Goal: Transaction & Acquisition: Purchase product/service

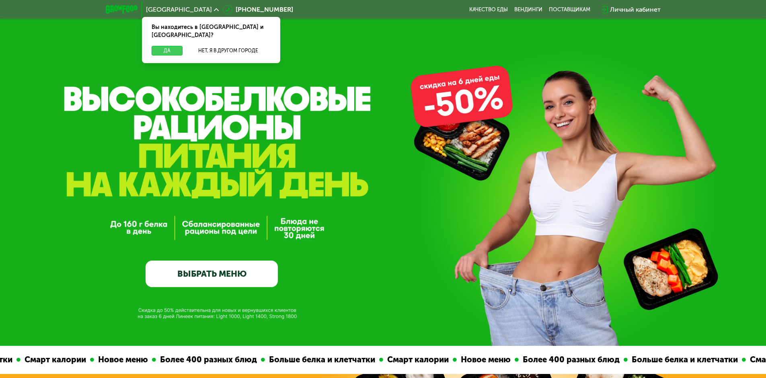
click at [163, 46] on button "Да" at bounding box center [167, 51] width 31 height 10
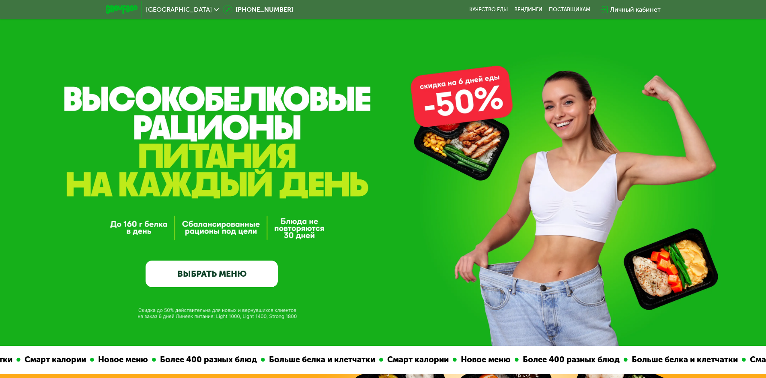
click at [217, 278] on link "ВЫБРАТЬ МЕНЮ" at bounding box center [212, 274] width 132 height 27
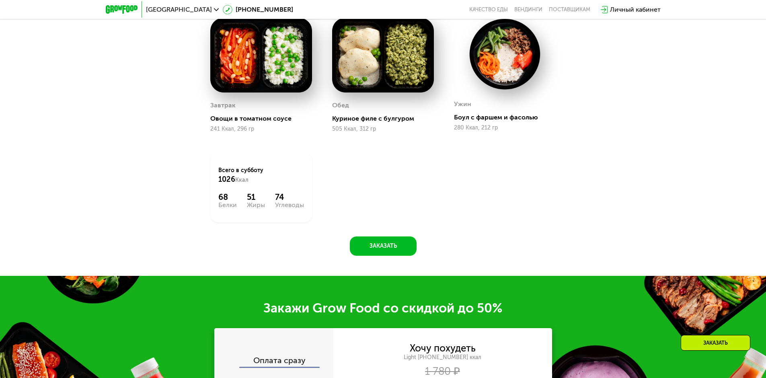
scroll to position [722, 0]
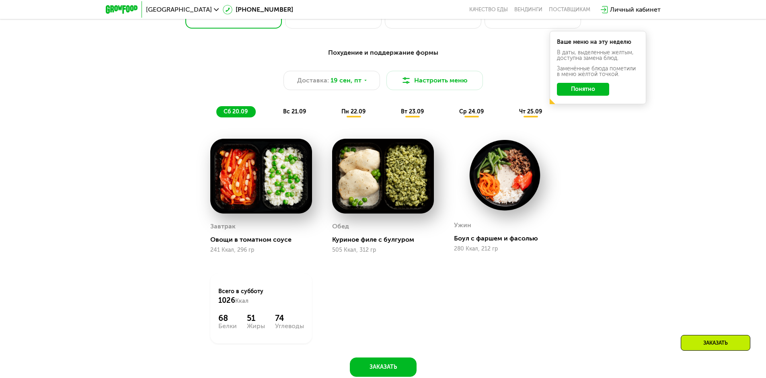
click at [294, 115] on span "вс 21.09" at bounding box center [294, 111] width 23 height 7
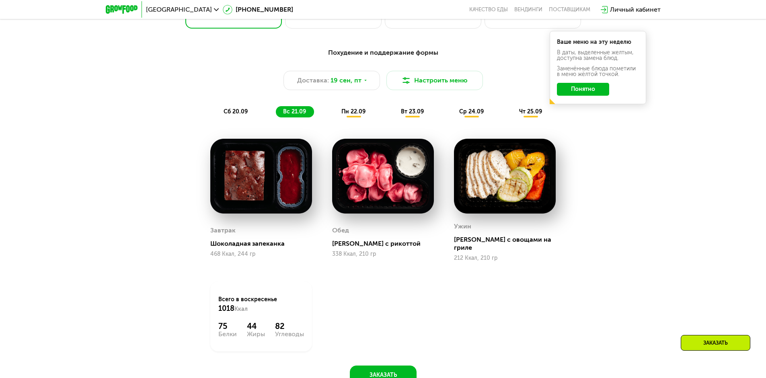
click at [353, 109] on div "пн 22.09" at bounding box center [353, 111] width 39 height 11
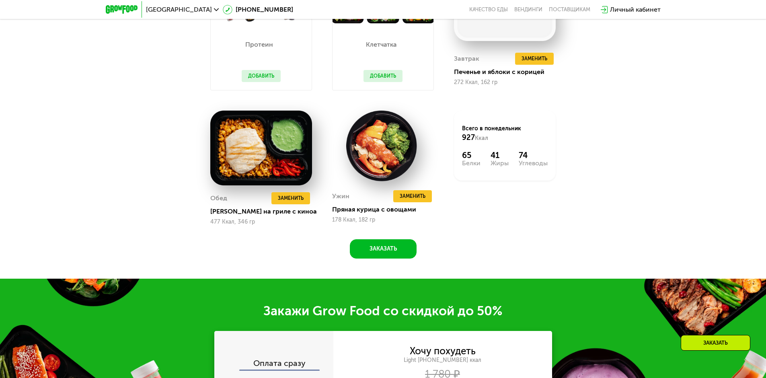
scroll to position [753, 0]
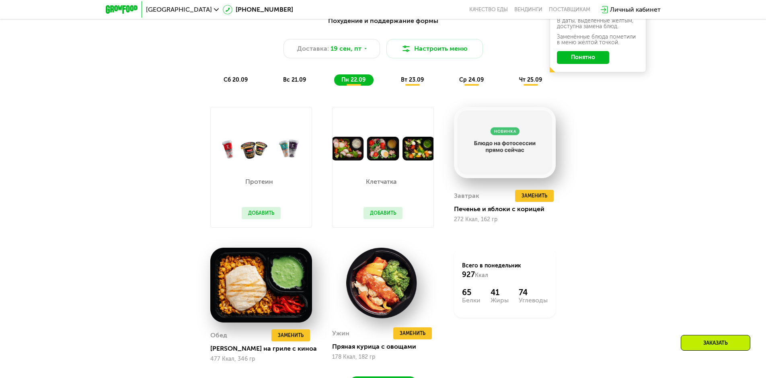
click at [413, 83] on span "вт 23.09" at bounding box center [412, 79] width 23 height 7
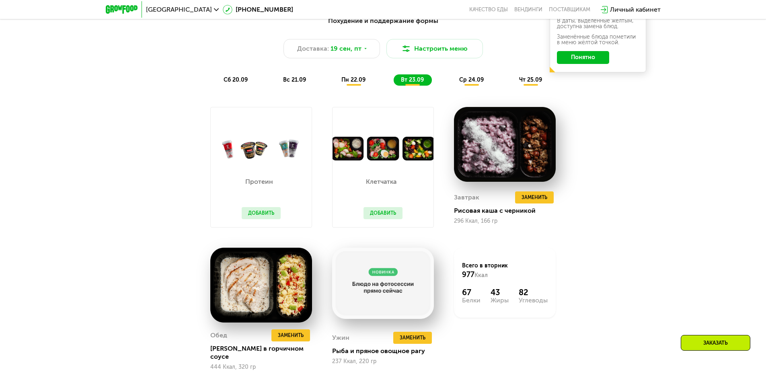
click at [468, 80] on span "ср 24.09" at bounding box center [471, 79] width 25 height 7
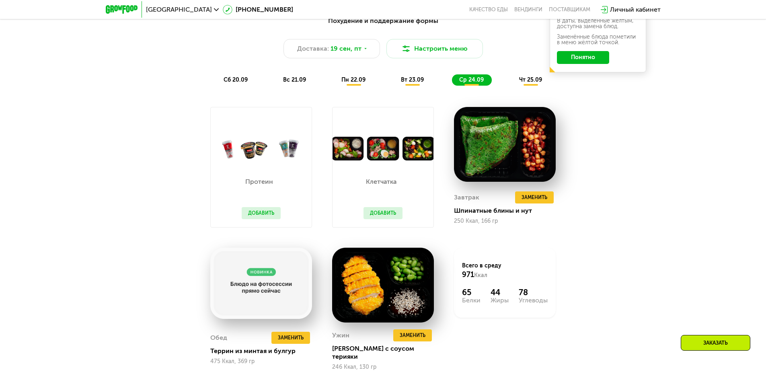
click at [529, 80] on span "чт 25.09" at bounding box center [530, 79] width 23 height 7
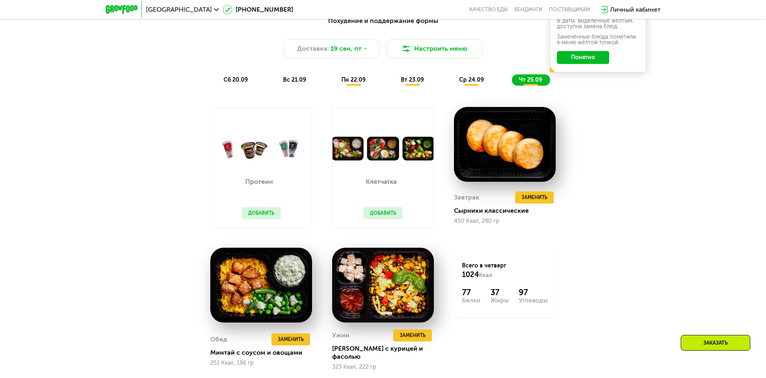
click at [529, 80] on span "чт 25.09" at bounding box center [530, 79] width 23 height 7
click at [589, 61] on button "Понятно" at bounding box center [583, 57] width 52 height 13
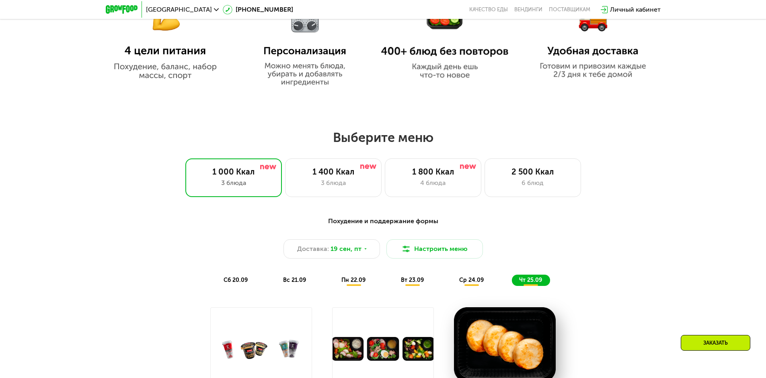
scroll to position [458, 0]
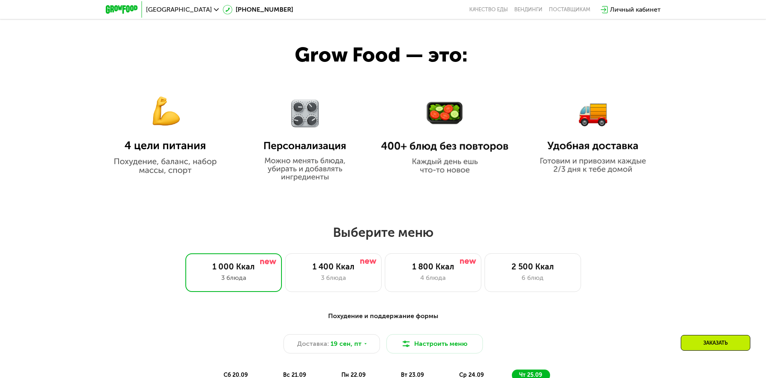
click at [461, 147] on img at bounding box center [444, 138] width 127 height 74
click at [438, 113] on img at bounding box center [444, 138] width 127 height 74
click at [344, 271] on div "1 400 Ккал" at bounding box center [333, 267] width 80 height 10
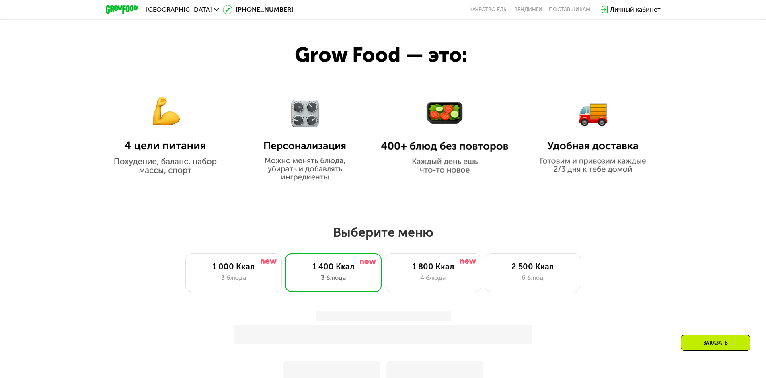
drag, startPoint x: 765, startPoint y: 88, endPoint x: 768, endPoint y: 110, distance: 22.2
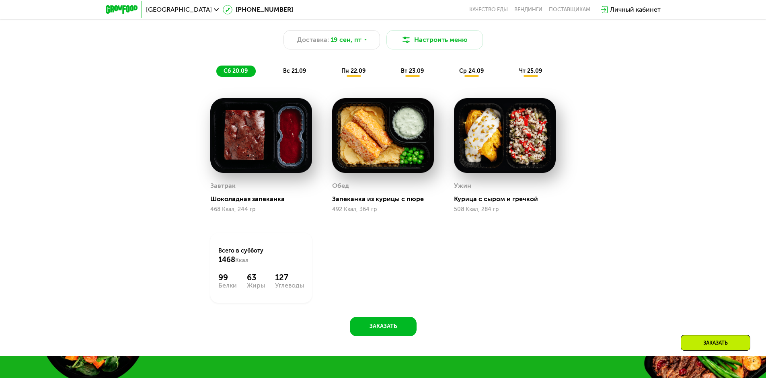
scroll to position [766, 0]
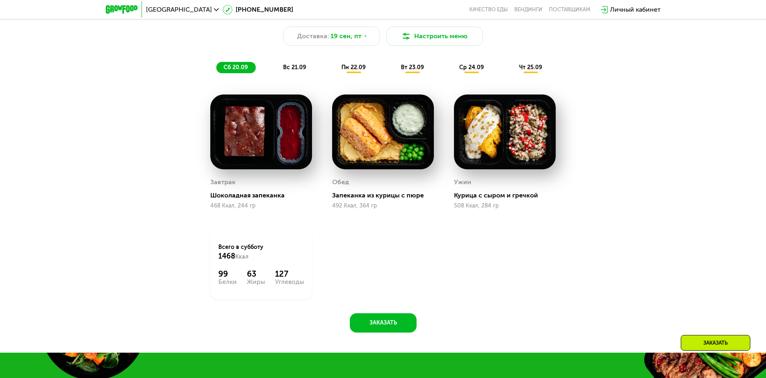
click at [295, 71] on span "вс 21.09" at bounding box center [294, 67] width 23 height 7
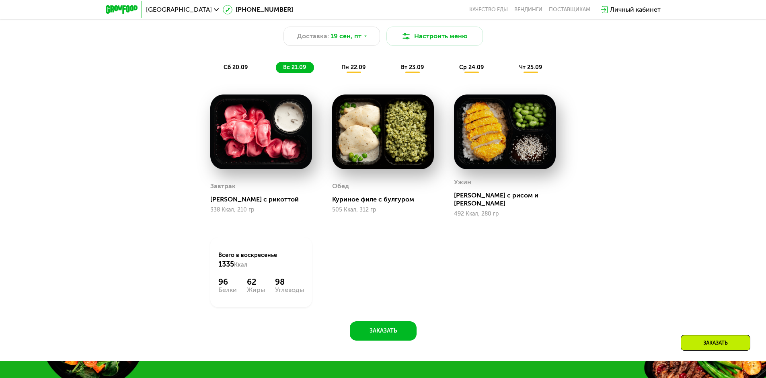
click at [351, 71] on span "пн 22.09" at bounding box center [353, 67] width 24 height 7
